Goal: Information Seeking & Learning: Learn about a topic

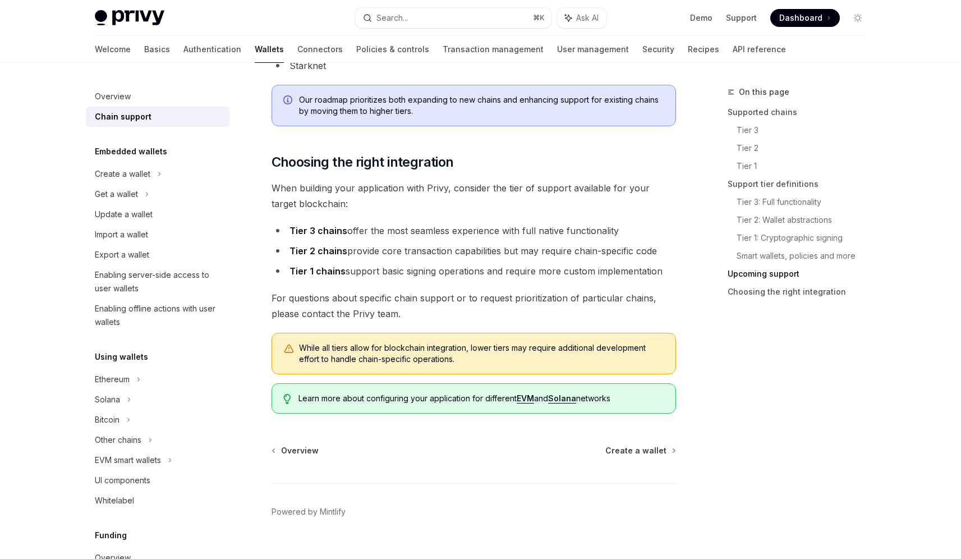
scroll to position [1340, 0]
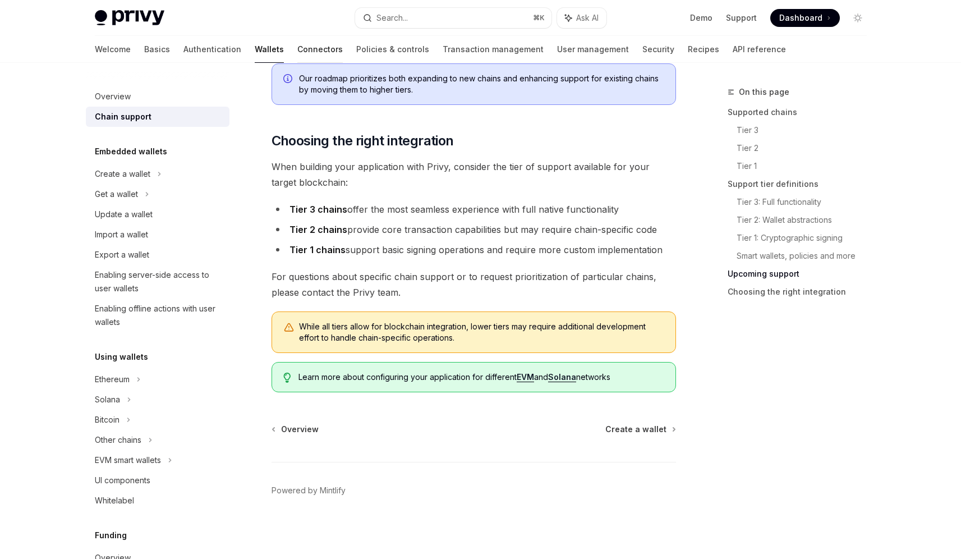
click at [297, 51] on link "Connectors" at bounding box center [319, 49] width 45 height 27
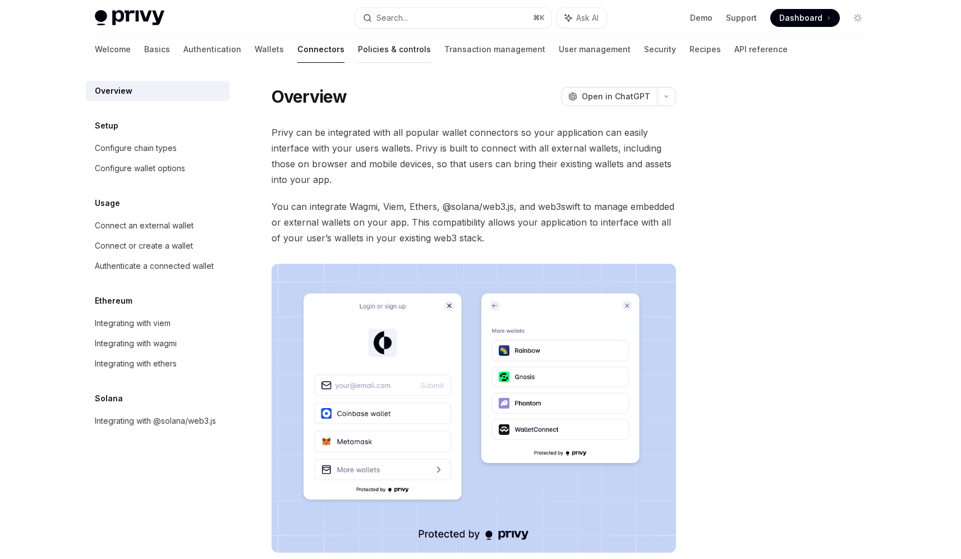
click at [358, 53] on link "Policies & controls" at bounding box center [394, 49] width 73 height 27
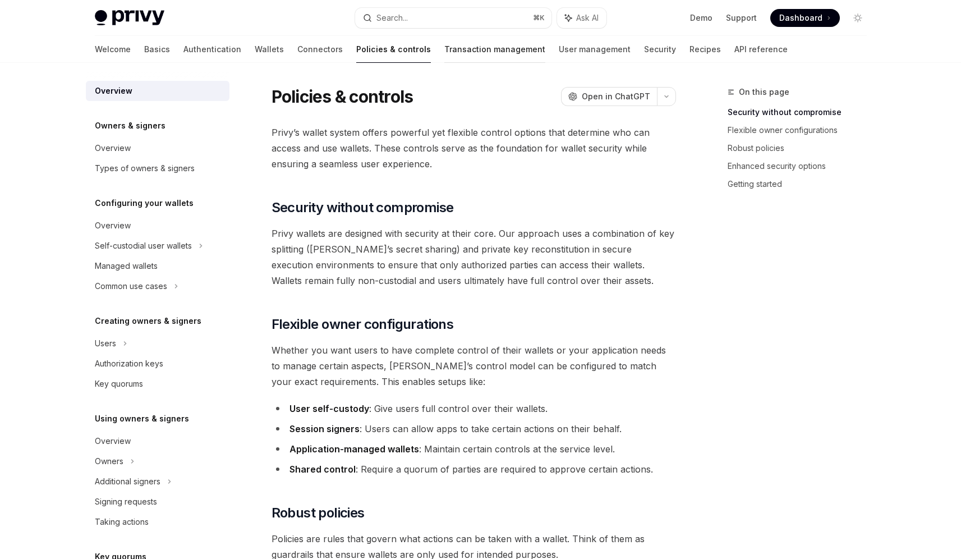
click at [444, 53] on link "Transaction management" at bounding box center [494, 49] width 101 height 27
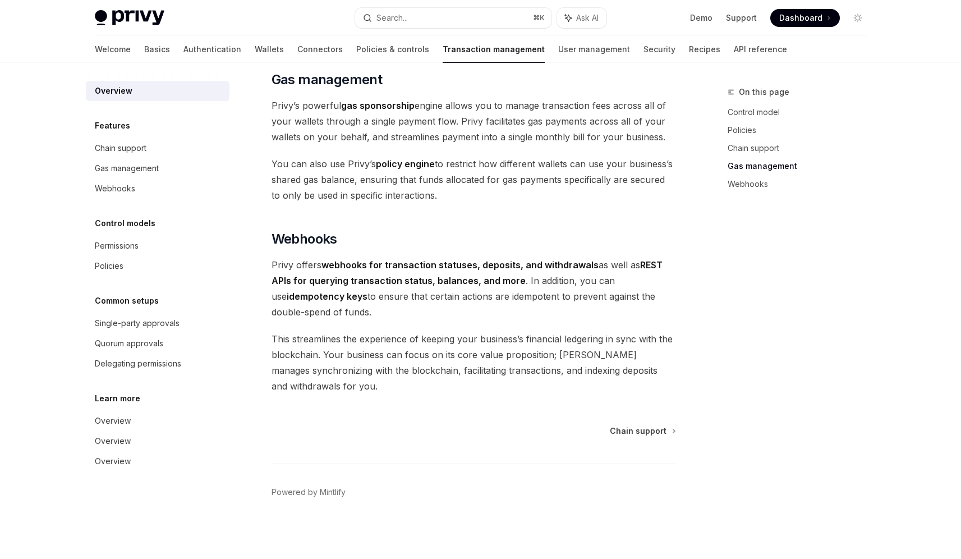
scroll to position [956, 0]
click at [558, 45] on link "User management" at bounding box center [594, 49] width 72 height 27
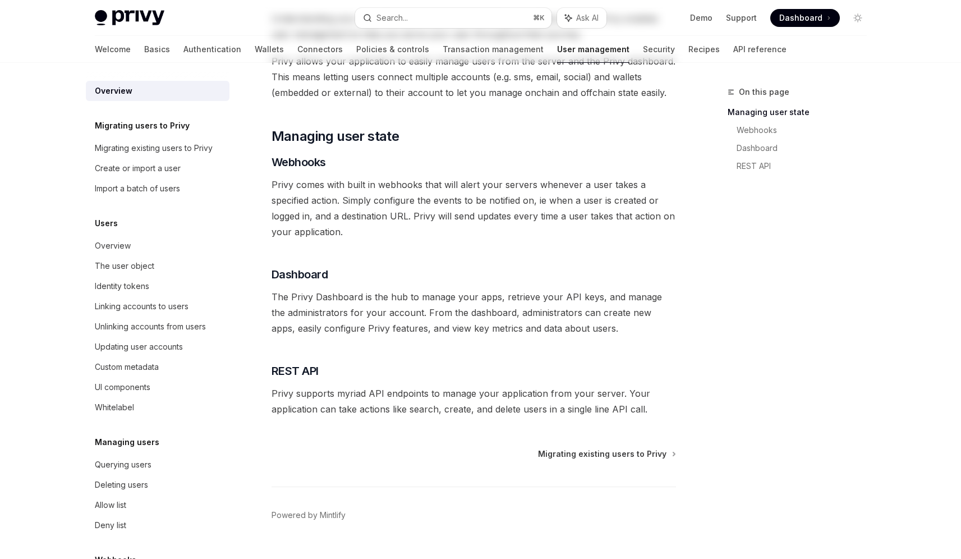
scroll to position [139, 0]
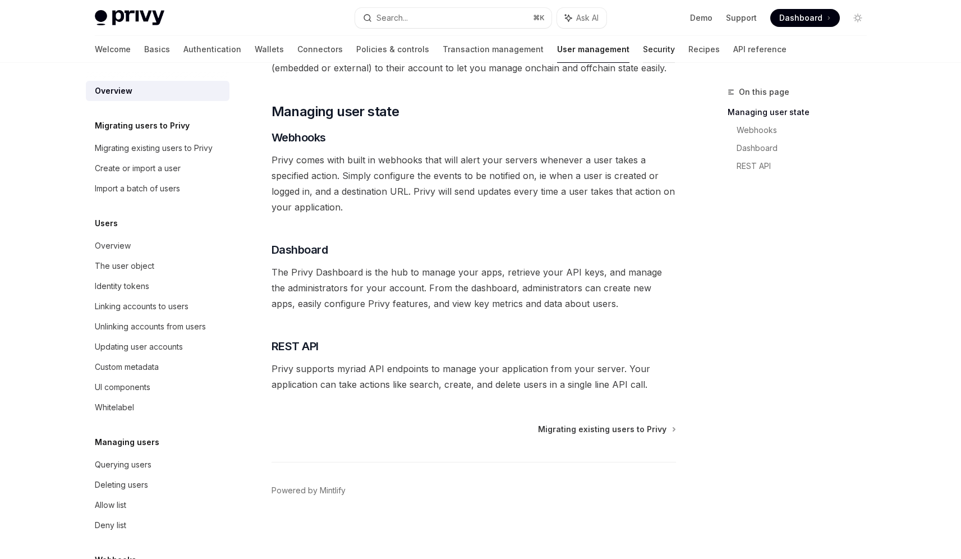
click at [643, 45] on link "Security" at bounding box center [659, 49] width 32 height 27
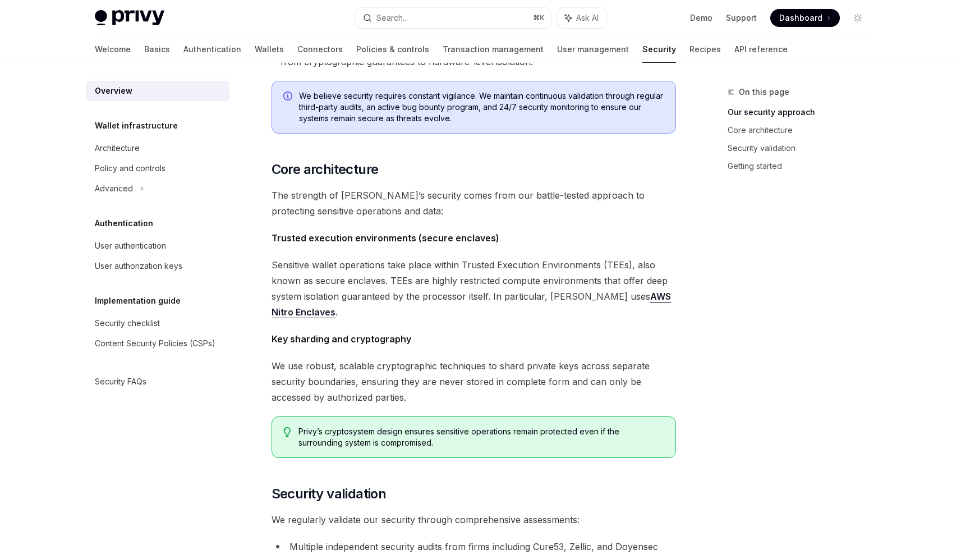
scroll to position [393, 0]
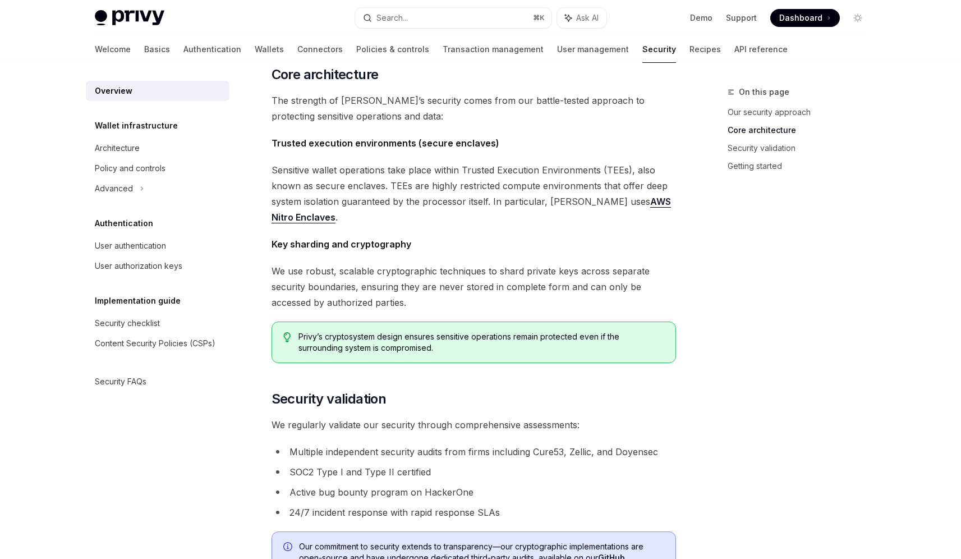
click at [639, 201] on span "Sensitive wallet operations take place within Trusted Execution Environments (T…" at bounding box center [474, 193] width 405 height 63
click at [614, 200] on link "AWS Nitro Enclaves" at bounding box center [472, 209] width 400 height 27
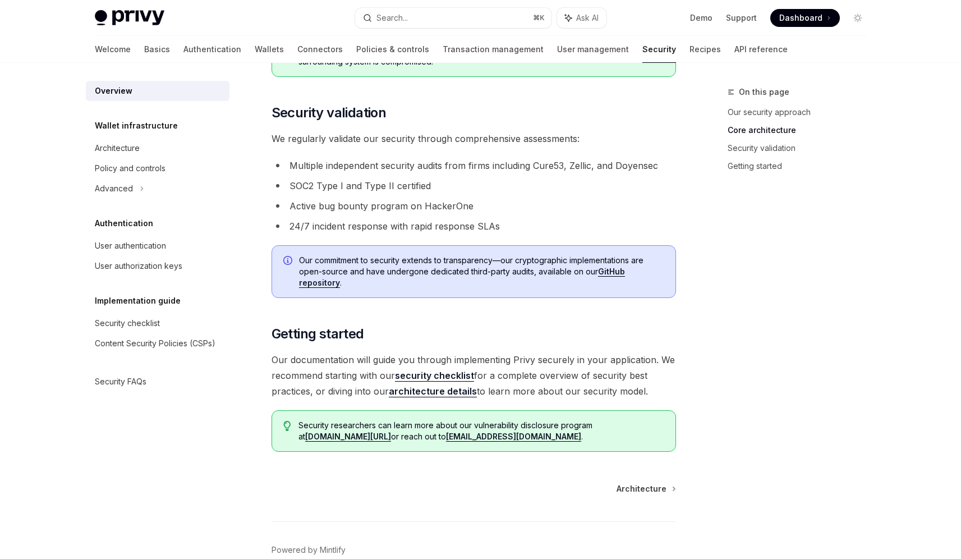
scroll to position [680, 0]
type textarea "*"
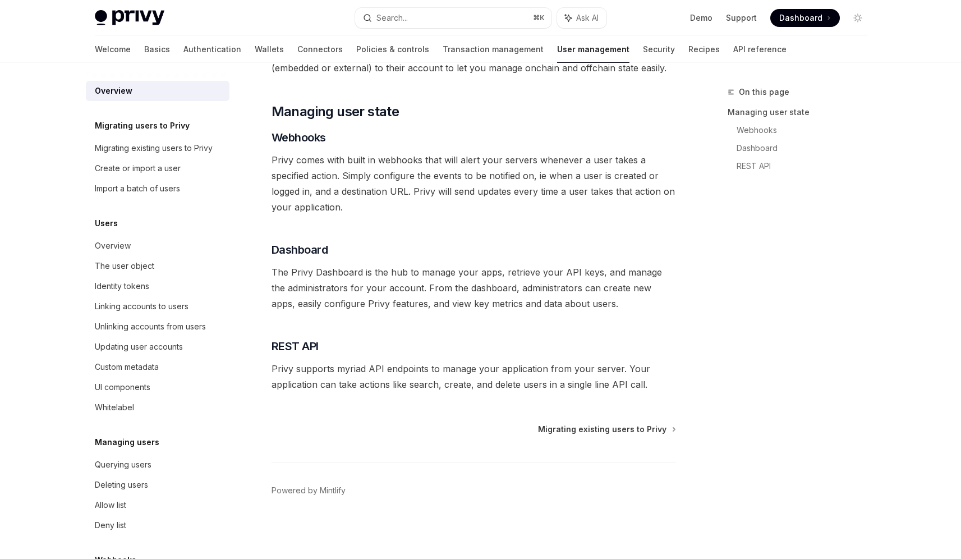
scroll to position [139, 0]
